Goal: Information Seeking & Learning: Find specific page/section

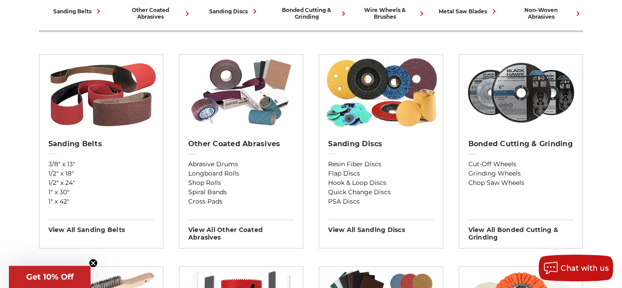
scroll to position [302, 0]
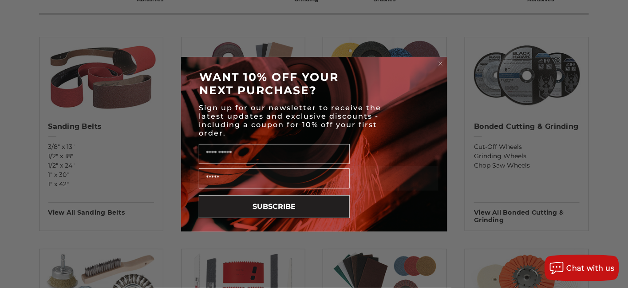
click at [615, 153] on div "Close dialog WANT 10% OFF YOUR NEXT PURCHASE? Sign up for our newsletter to rec…" at bounding box center [314, 144] width 628 height 288
click at [438, 64] on circle "Close dialog" at bounding box center [440, 63] width 8 height 8
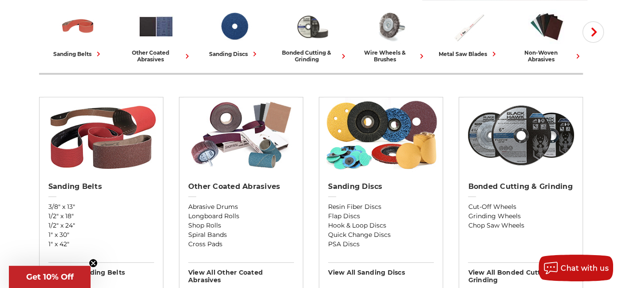
scroll to position [284, 0]
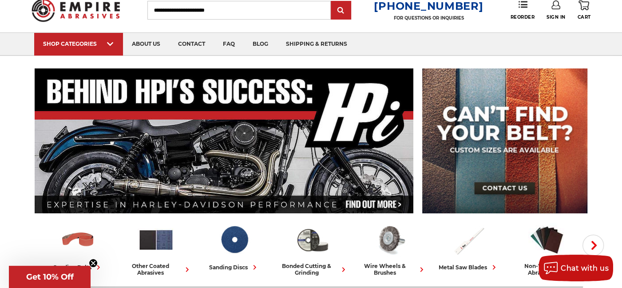
scroll to position [18, 0]
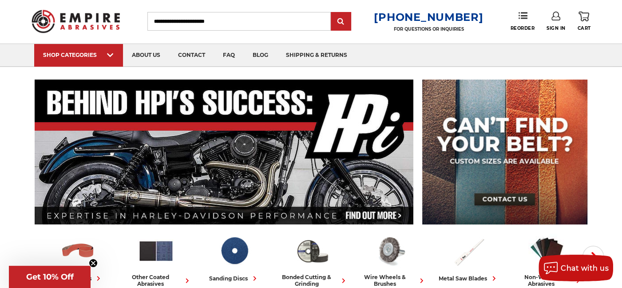
click at [170, 22] on input "Search" at bounding box center [238, 21] width 183 height 19
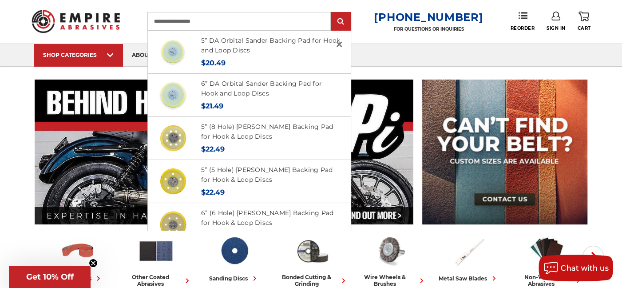
type input "**********"
click at [332, 13] on input "submit" at bounding box center [341, 22] width 18 height 18
